Goal: Transaction & Acquisition: Purchase product/service

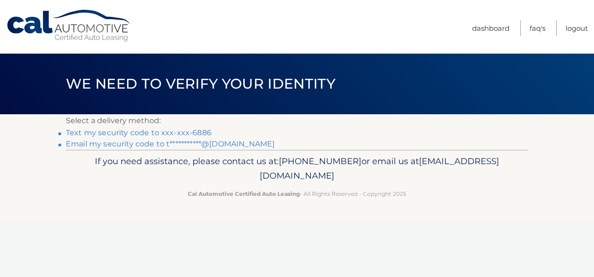
click at [199, 135] on link "Text my security code to xxx-xxx-6886" at bounding box center [139, 132] width 146 height 9
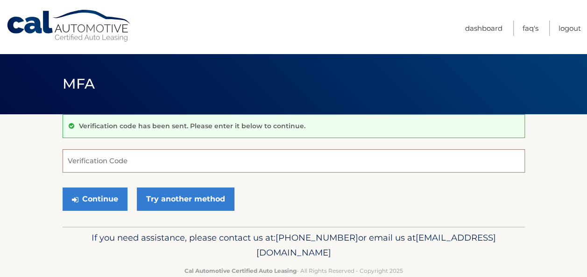
click at [190, 157] on input "Verification Code" at bounding box center [294, 160] width 462 height 23
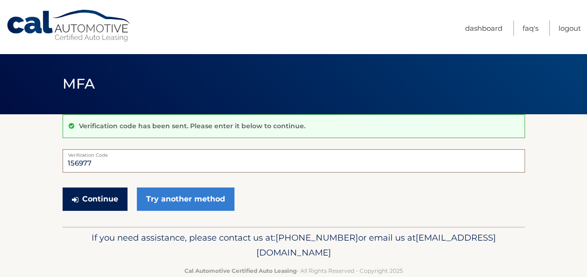
type input "156977"
click at [96, 208] on button "Continue" at bounding box center [95, 199] width 65 height 23
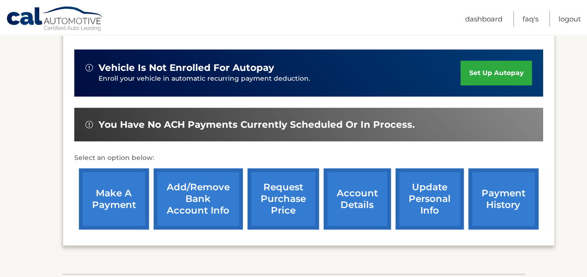
scroll to position [235, 0]
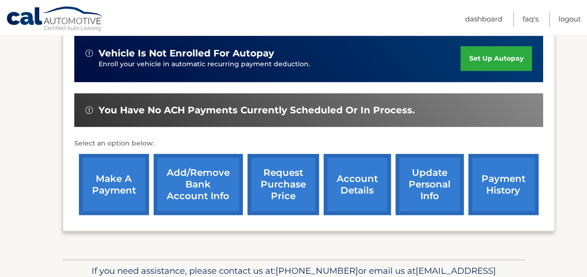
click at [119, 188] on link "make a payment" at bounding box center [114, 184] width 70 height 61
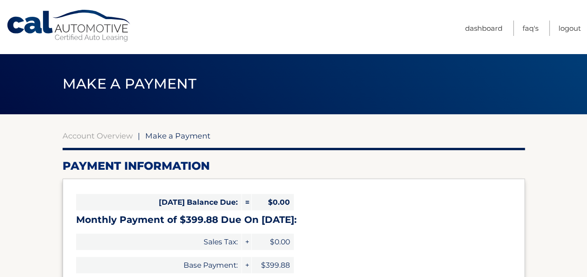
select select "MzIxNTY0YjUtYzY0NC00NjA4LWJjN2UtMzcyNmQzMmQ1ODRl"
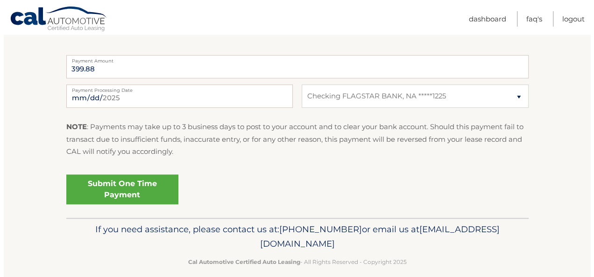
scroll to position [380, 0]
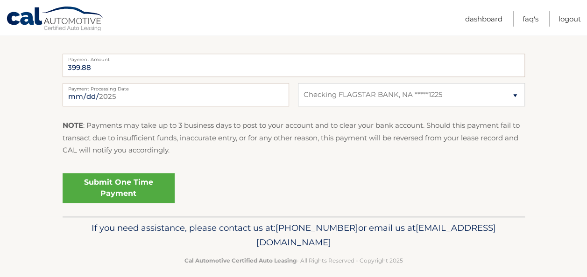
click at [146, 179] on link "Submit One Time Payment" at bounding box center [119, 188] width 112 height 30
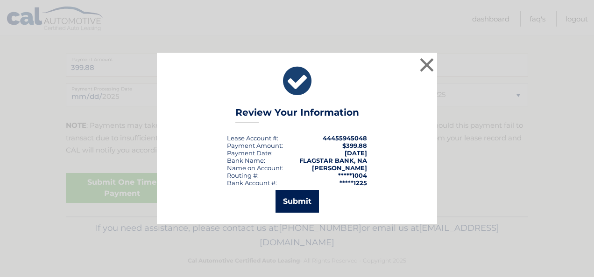
click at [294, 203] on button "Submit" at bounding box center [297, 202] width 43 height 22
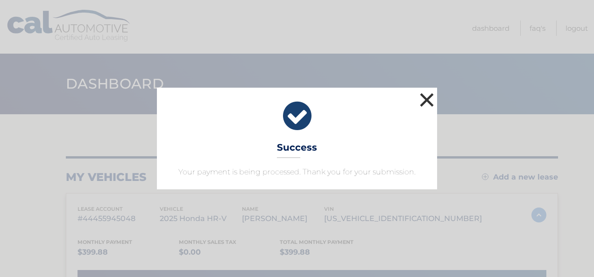
click at [427, 100] on button "×" at bounding box center [427, 100] width 19 height 19
